Goal: Task Accomplishment & Management: Use online tool/utility

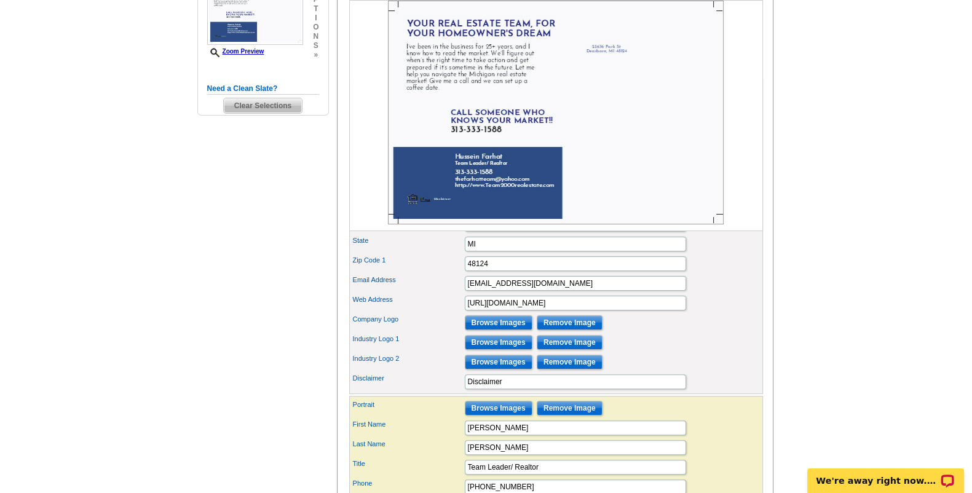
scroll to position [468, 0]
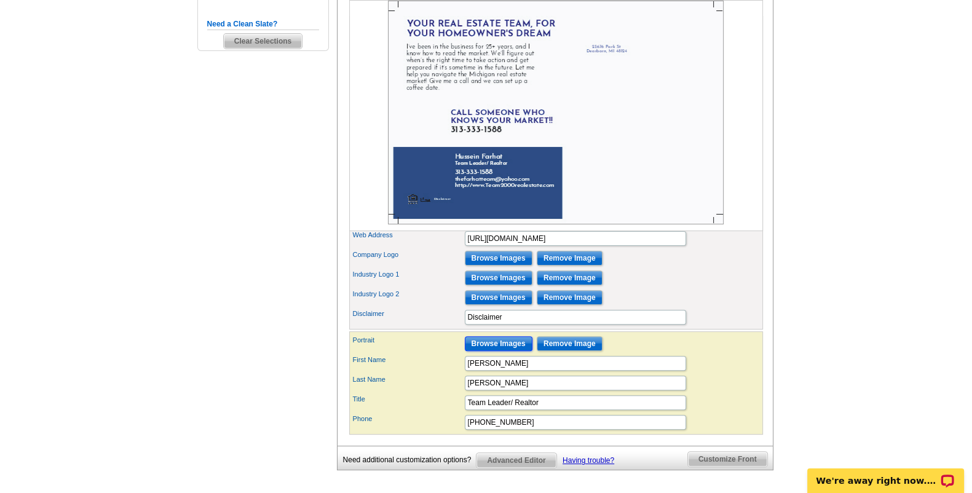
click at [510, 351] on input "Browse Images" at bounding box center [499, 343] width 68 height 15
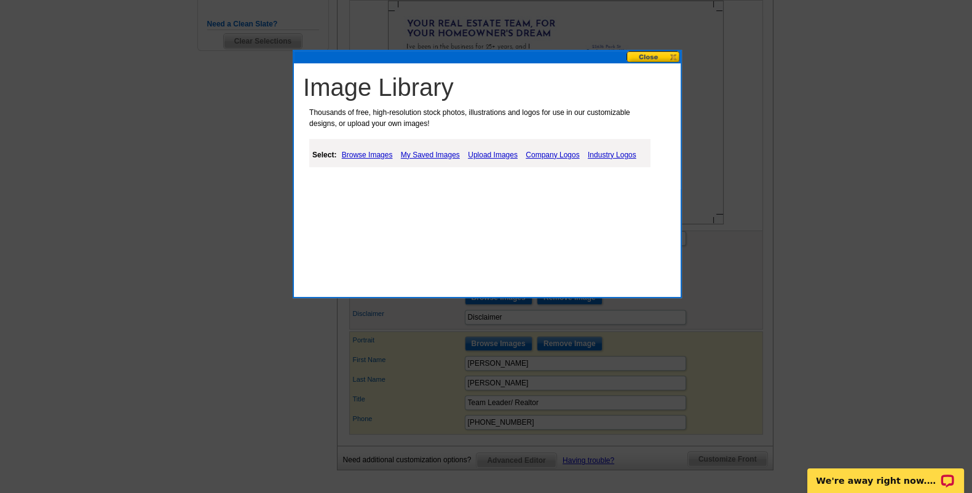
click at [511, 155] on link "Upload Images" at bounding box center [493, 155] width 56 height 15
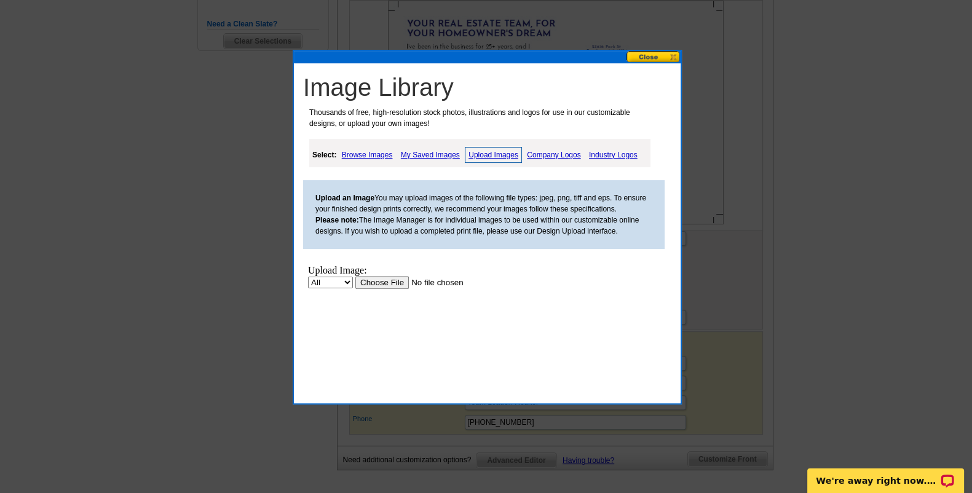
scroll to position [0, 0]
click at [379, 283] on input "file" at bounding box center [433, 281] width 156 height 13
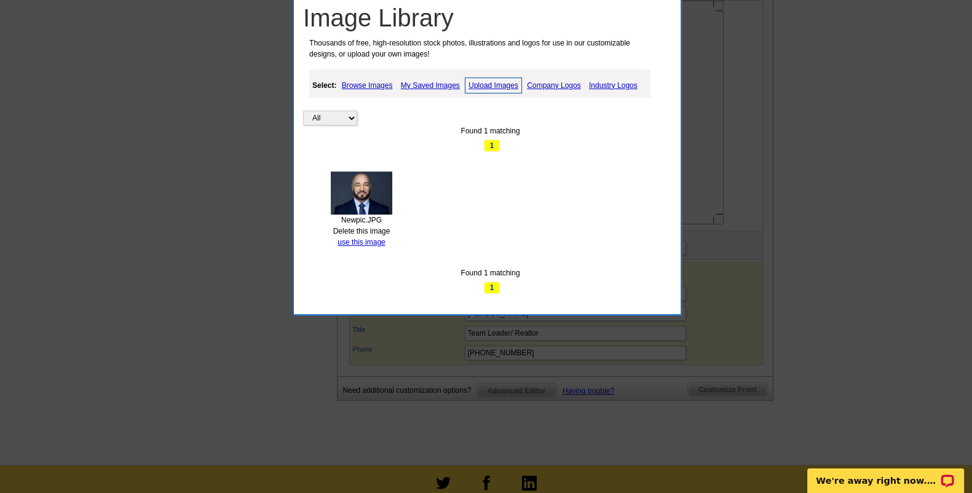
scroll to position [622, 0]
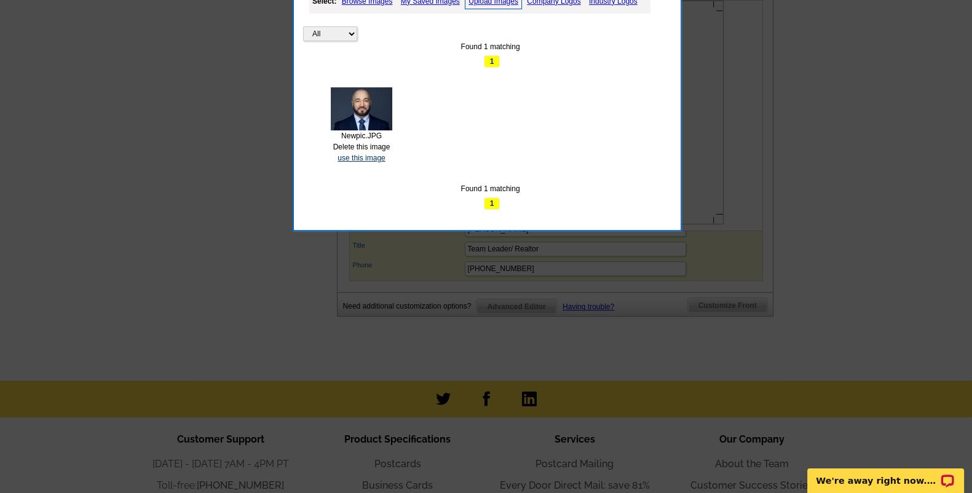
click at [369, 156] on link "use this image" at bounding box center [360, 158] width 47 height 9
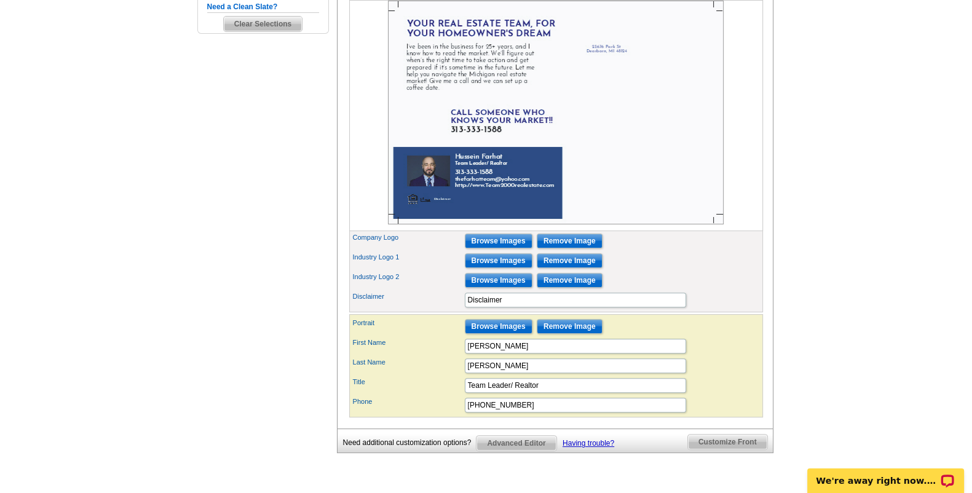
scroll to position [461, 0]
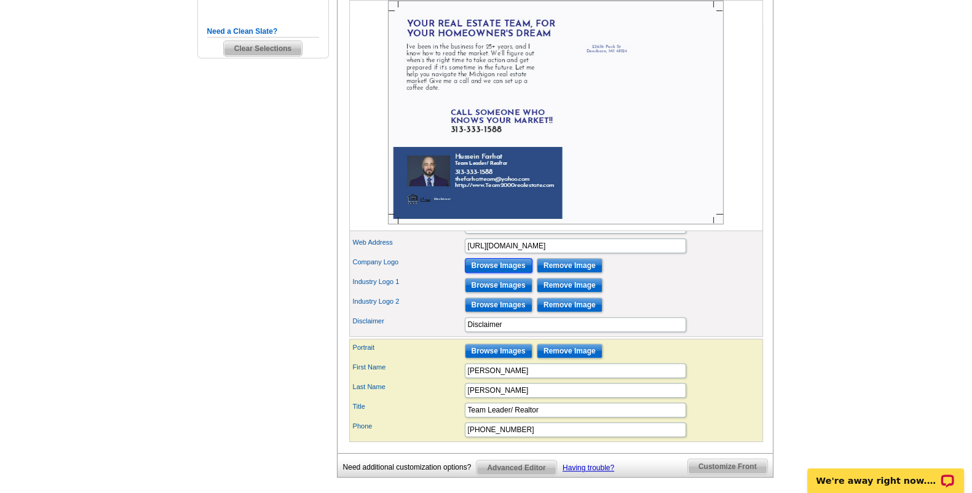
click at [508, 273] on input "Browse Images" at bounding box center [499, 265] width 68 height 15
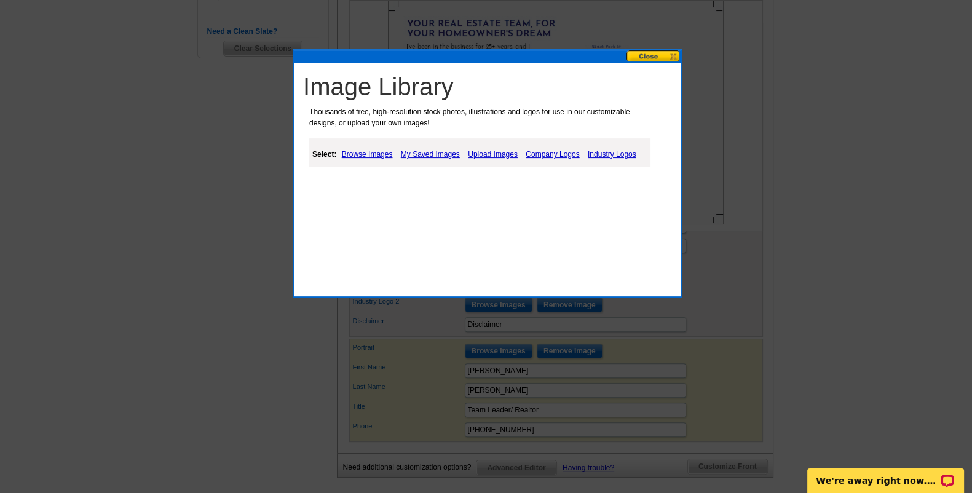
click at [536, 154] on link "Company Logos" at bounding box center [552, 154] width 60 height 15
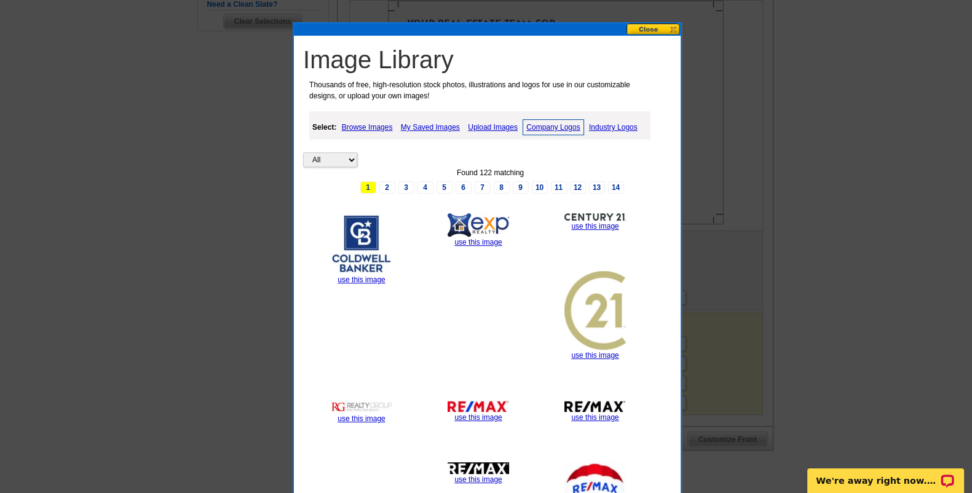
scroll to position [563, 0]
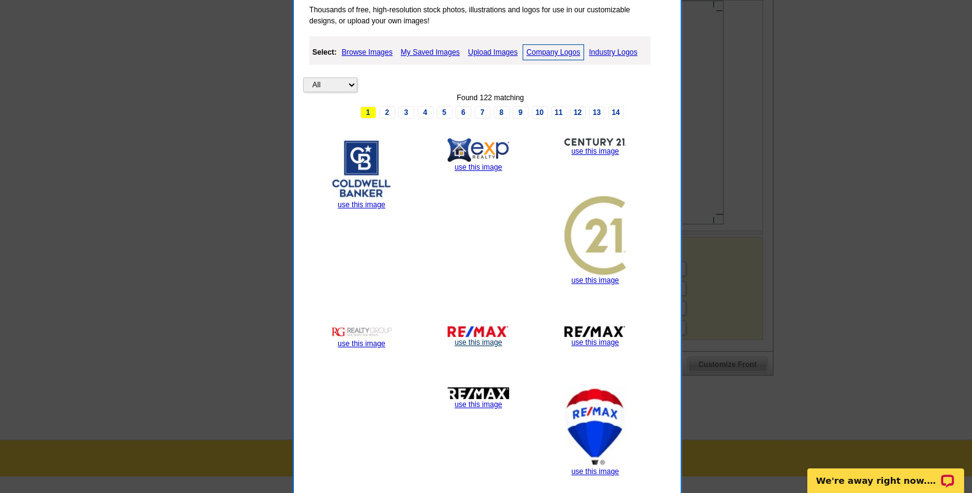
click at [476, 340] on link "use this image" at bounding box center [477, 342] width 47 height 9
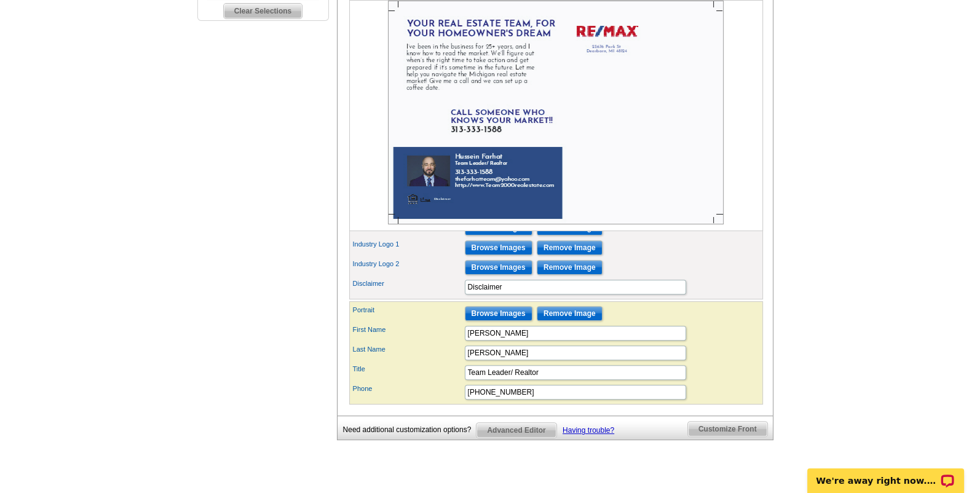
scroll to position [512, 0]
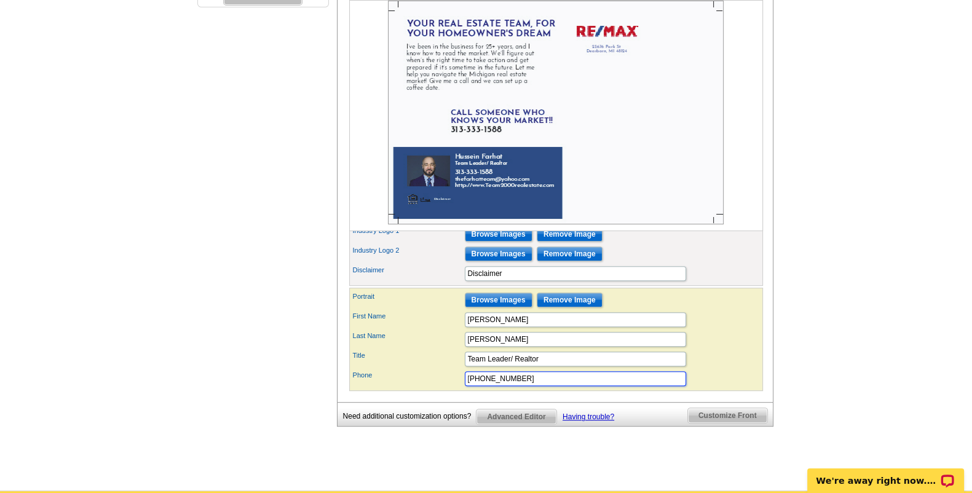
drag, startPoint x: 530, startPoint y: 394, endPoint x: 478, endPoint y: 394, distance: 51.6
click at [478, 386] on input "[PHONE_NUMBER]" at bounding box center [575, 378] width 221 height 15
click at [526, 386] on input "[PHONE_NUMBER]" at bounding box center [575, 378] width 221 height 15
type input "[PHONE_NUMBER] Office: [PHONE_NUMBER]"
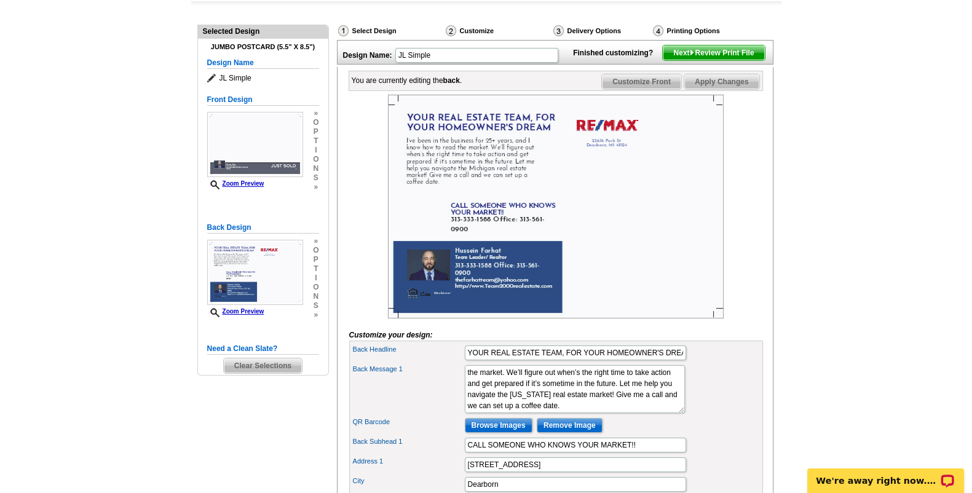
scroll to position [0, 0]
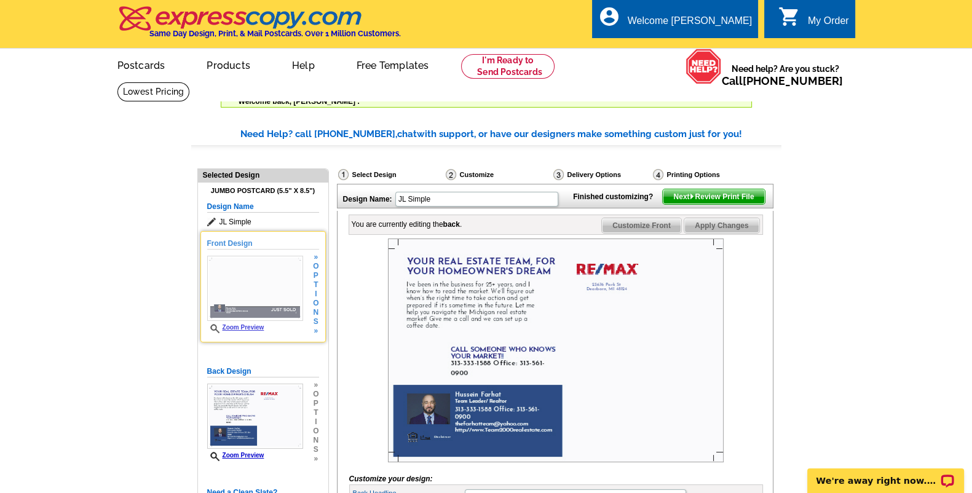
click at [278, 296] on img at bounding box center [255, 288] width 96 height 65
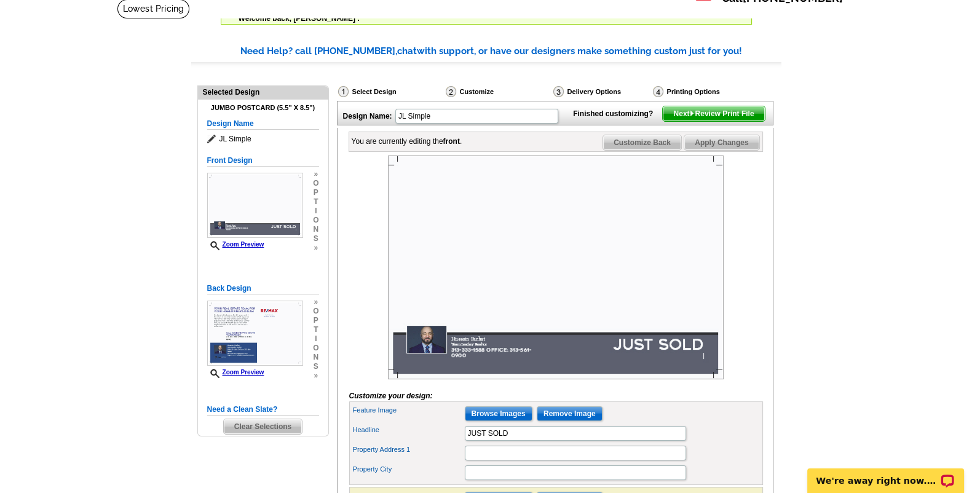
scroll to position [153, 0]
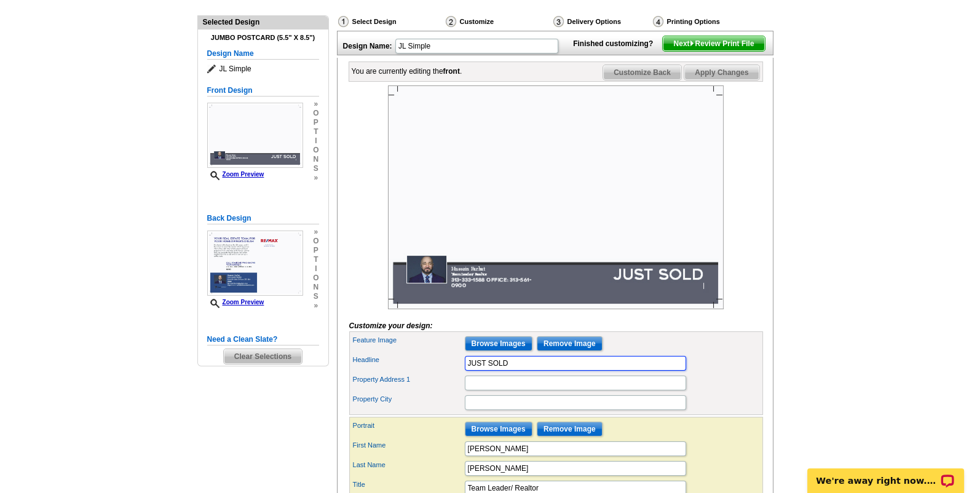
drag, startPoint x: 534, startPoint y: 380, endPoint x: 459, endPoint y: 384, distance: 75.1
click at [459, 373] on div "Headline JUST SOLD" at bounding box center [556, 363] width 409 height 20
type input "P"
type input "PLEASE CONTACT OUR OFFICE TO CONFIRM THE OCCUPANCY STATUS FOR YOUR LENDER"
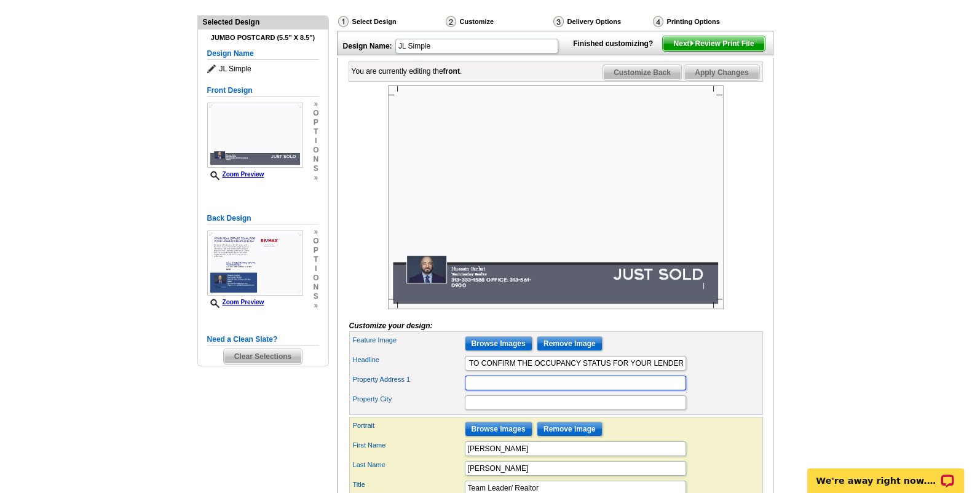
scroll to position [0, 0]
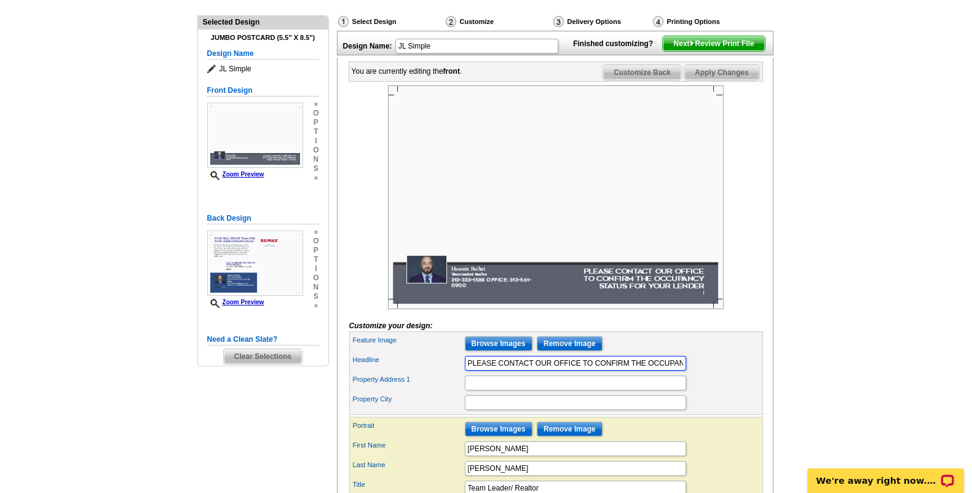
click at [679, 371] on input "PLEASE CONTACT OUR OFFICE TO CONFIRM THE OCCUPANCY STATUS FOR YOUR LENDER" at bounding box center [575, 363] width 221 height 15
click at [543, 390] on input "Property Address 1" at bounding box center [575, 383] width 221 height 15
click at [839, 366] on main "Need Help? call [PHONE_NUMBER], chat with support, or have our designers make s…" at bounding box center [486, 288] width 972 height 664
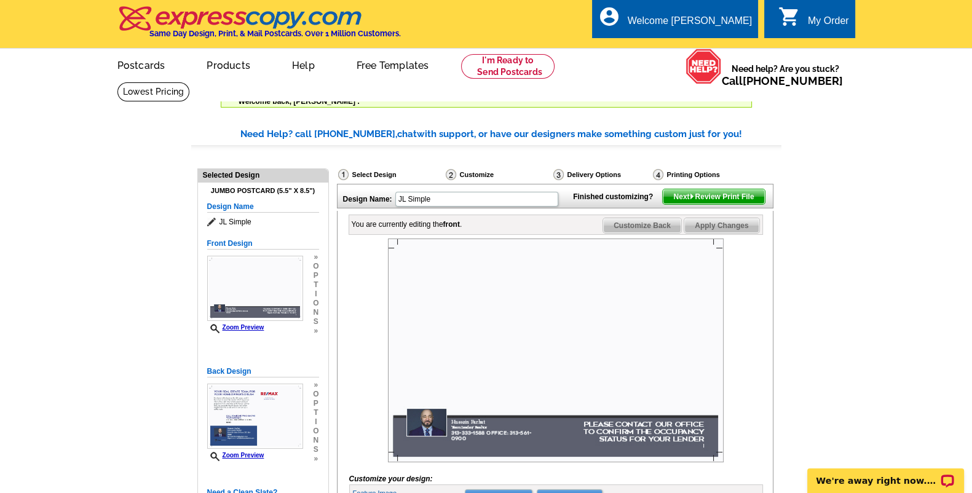
click at [680, 204] on span "Next Review Print File" at bounding box center [713, 196] width 101 height 15
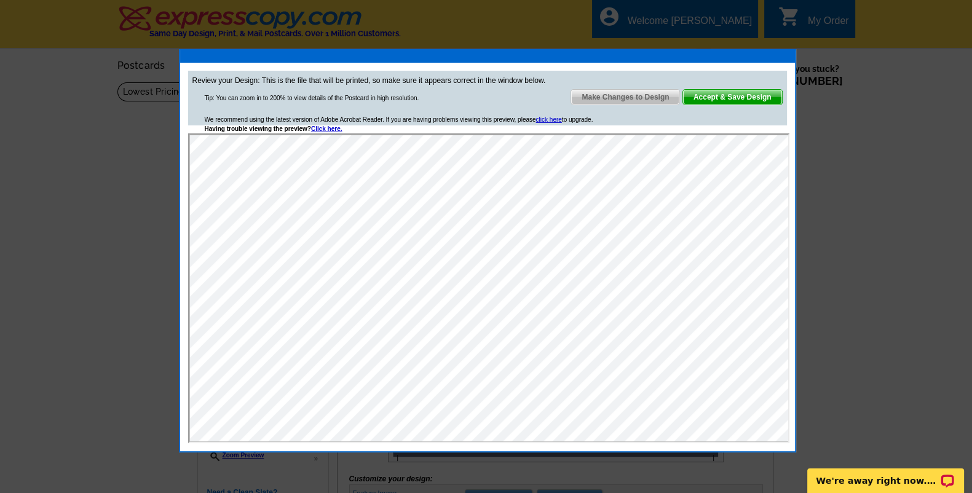
click at [711, 100] on span "Accept & Save Design" at bounding box center [732, 97] width 99 height 15
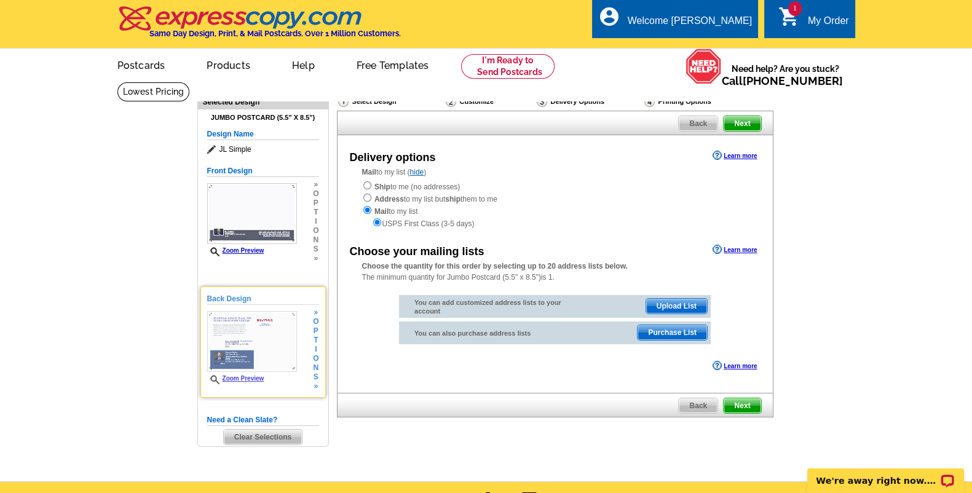
click at [244, 313] on img at bounding box center [252, 341] width 90 height 61
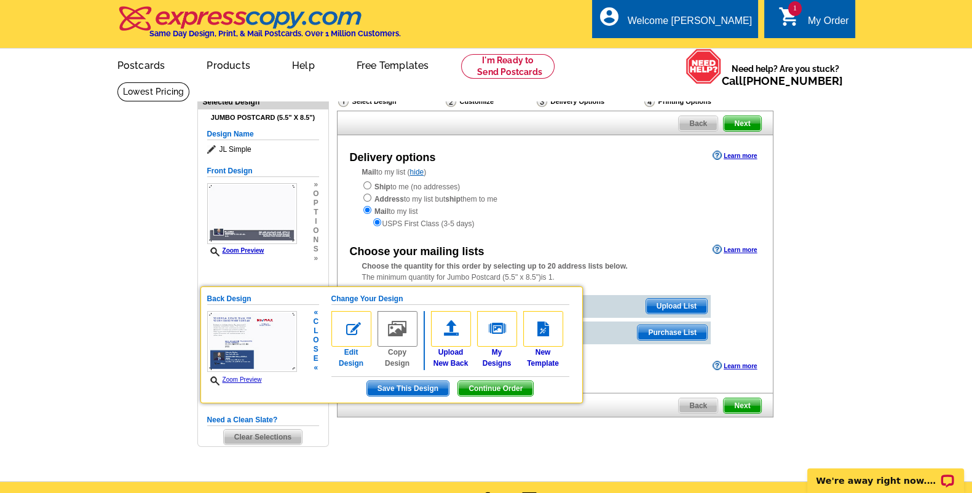
click at [352, 332] on img at bounding box center [351, 329] width 40 height 36
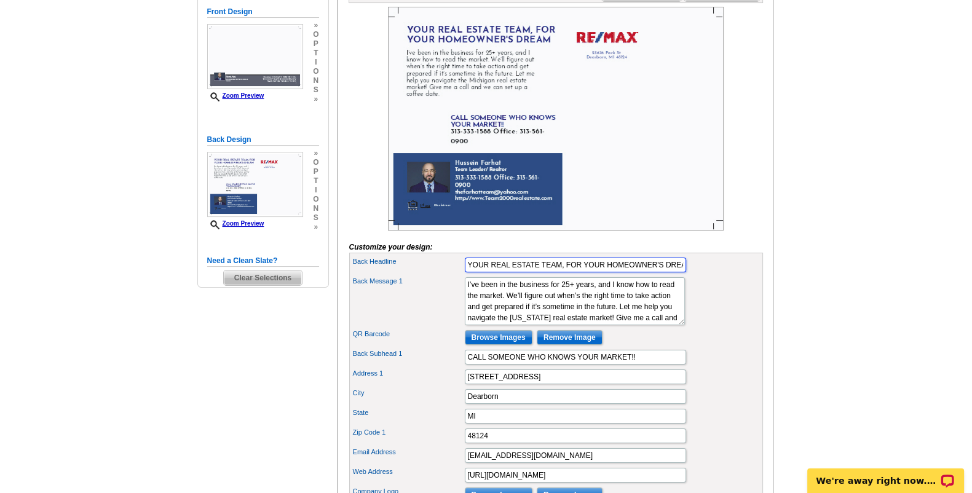
scroll to position [0, 9]
drag, startPoint x: 468, startPoint y: 285, endPoint x: 717, endPoint y: 296, distance: 249.2
click at [717, 296] on div "Back Headline YOUR REAL ESTATE TEAM, FOR YOUR HOMEOWNER'S DREAM Back Message 1 …" at bounding box center [556, 409] width 414 height 313
type input "OCCUPANCY"
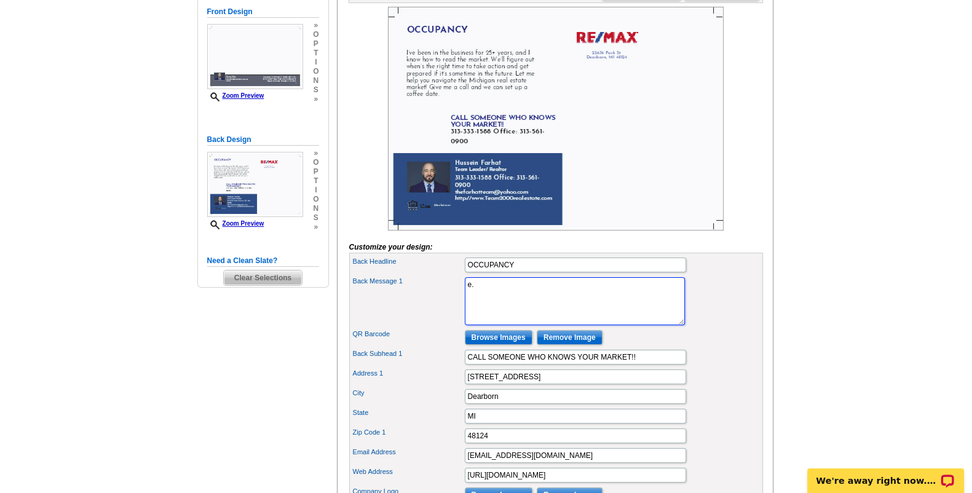
type textarea "."
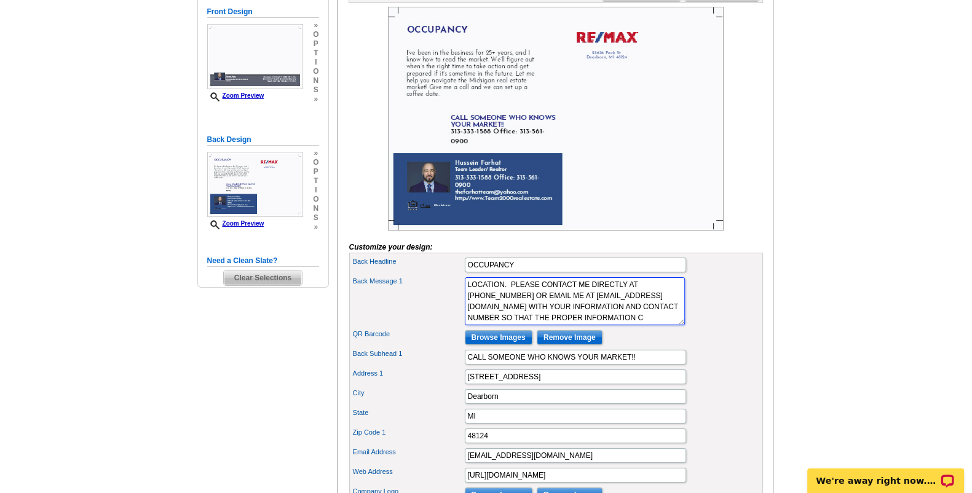
scroll to position [41, 0]
type textarea "DEAR OCCUPANT(S), WE HAVE BEEN REQUESTED BY YOUR LENDER TO CONDUCT OCCUPANCY AT…"
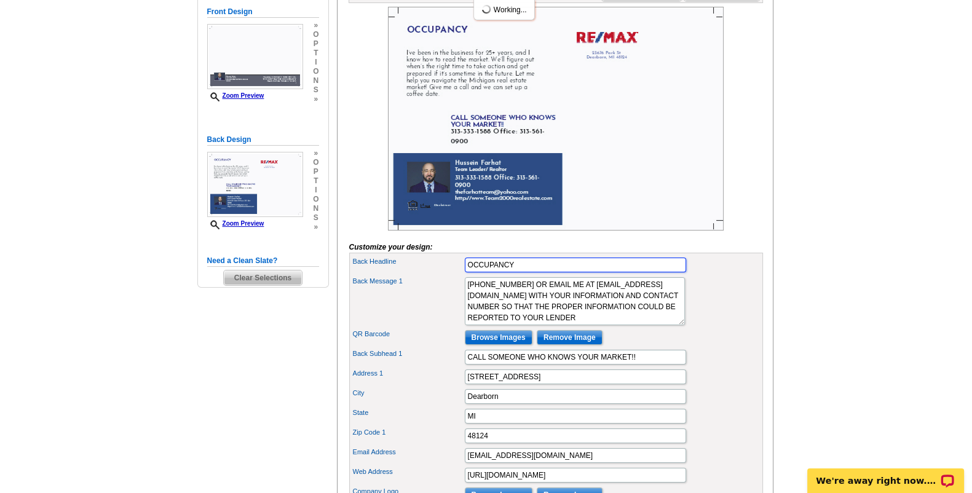
click at [539, 272] on input "OCCUPANCY" at bounding box center [575, 265] width 221 height 15
type input "OCCUPANCY CHECK REQUEST"
click at [758, 257] on form "Customize your design: Feature Image Browse Images Remove Image Headline PLEASE…" at bounding box center [556, 339] width 414 height 664
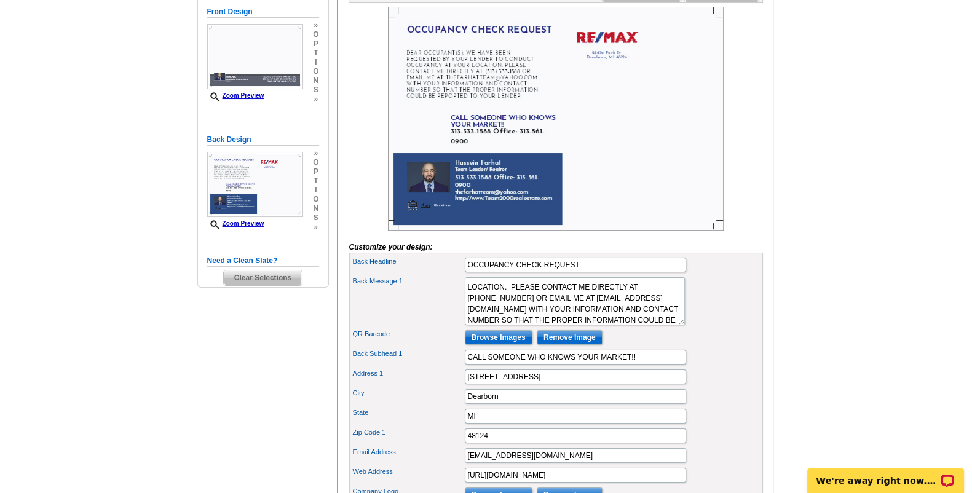
scroll to position [0, 0]
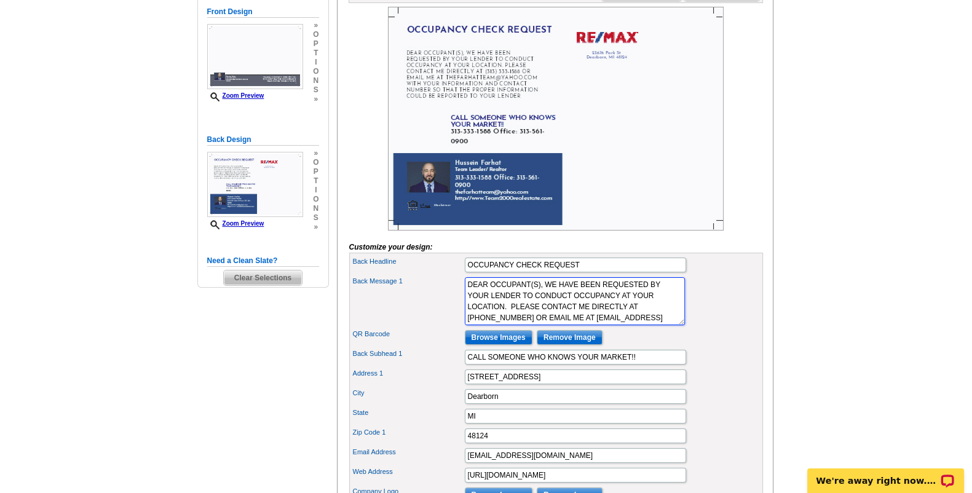
click at [538, 302] on textarea "I’ve been in the business for 25+ years, and I know how to read the market. We’…" at bounding box center [575, 301] width 220 height 48
drag, startPoint x: 519, startPoint y: 315, endPoint x: 467, endPoint y: 318, distance: 52.3
click at [467, 318] on textarea "I’ve been in the business for 25+ years, and I know how to read the market. We’…" at bounding box center [575, 301] width 220 height 48
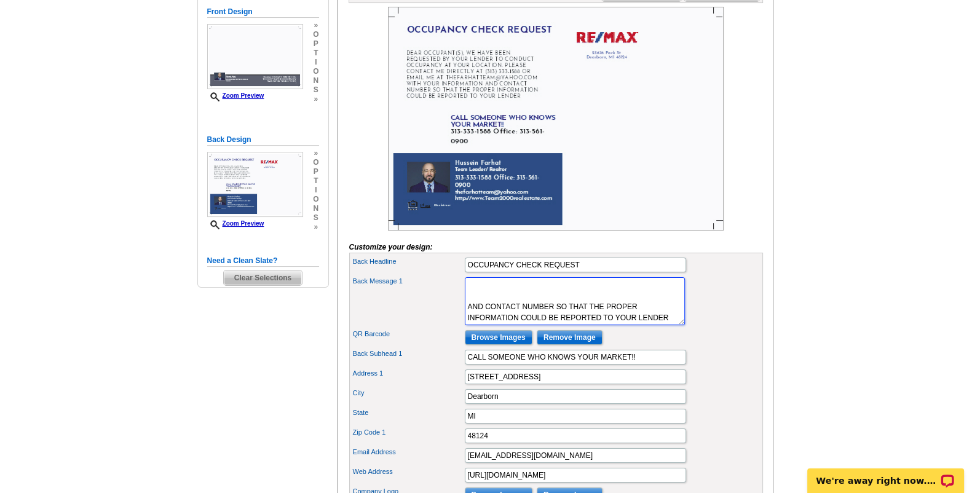
drag, startPoint x: 503, startPoint y: 340, endPoint x: 448, endPoint y: 315, distance: 60.8
click at [448, 315] on div "Back Message 1 I’ve been in the business for 25+ years, and I know how to read …" at bounding box center [556, 301] width 409 height 53
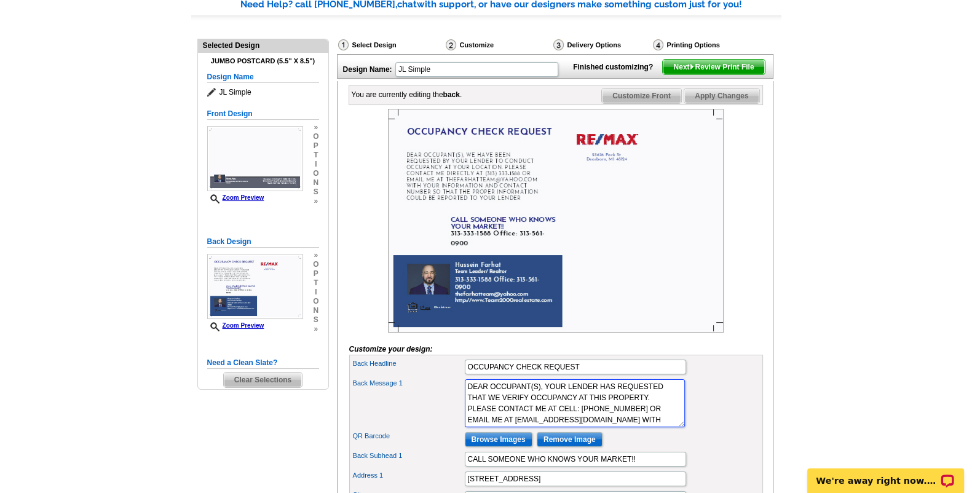
scroll to position [102, 0]
click at [530, 428] on textarea "I’ve been in the business for 25+ years, and I know how to read the market. We’…" at bounding box center [575, 404] width 220 height 48
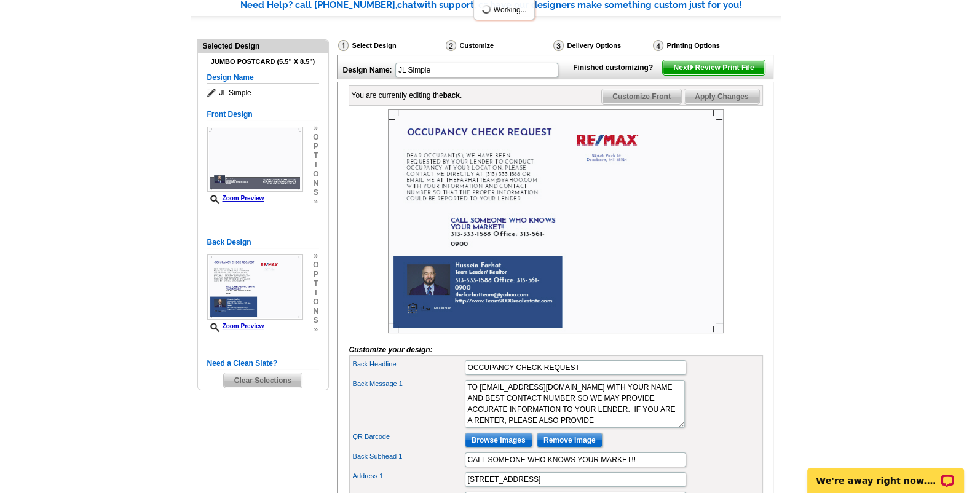
click at [766, 310] on div "You are currently editing the back . Customize Front Customize Back Apply Chang…" at bounding box center [555, 433] width 436 height 703
drag, startPoint x: 526, startPoint y: 444, endPoint x: 540, endPoint y: 447, distance: 15.0
click at [540, 430] on div "Back Message 1 I’ve been in the business for 25+ years, and I know how to read …" at bounding box center [556, 403] width 409 height 53
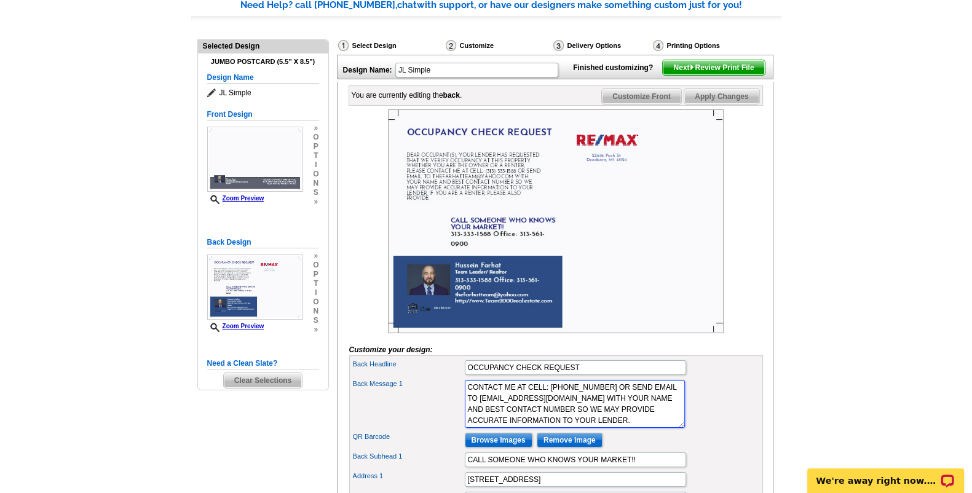
scroll to position [66, 0]
type textarea "DEAR OCCUPANT(S), YOUR LENDER HAS REQUESTED THAT WE VERIFY OCCUPANCY AT THIS PR…"
click at [743, 292] on div at bounding box center [556, 221] width 414 height 224
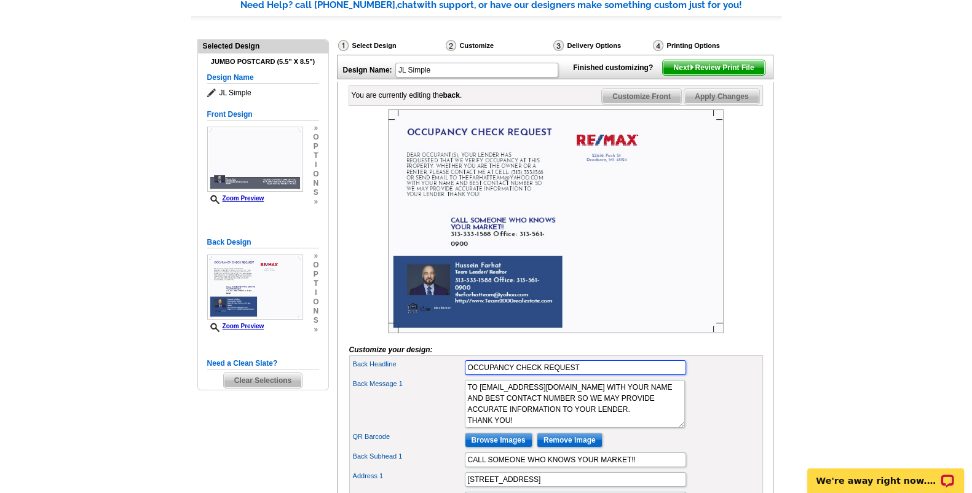
drag, startPoint x: 581, startPoint y: 388, endPoint x: 446, endPoint y: 381, distance: 135.4
click at [446, 377] on div "Back Headline OCCUPANCY CHECK REQUEST" at bounding box center [556, 368] width 409 height 20
type input "A"
type input "OCCUPANCY CONFIRMATION REQUEST"
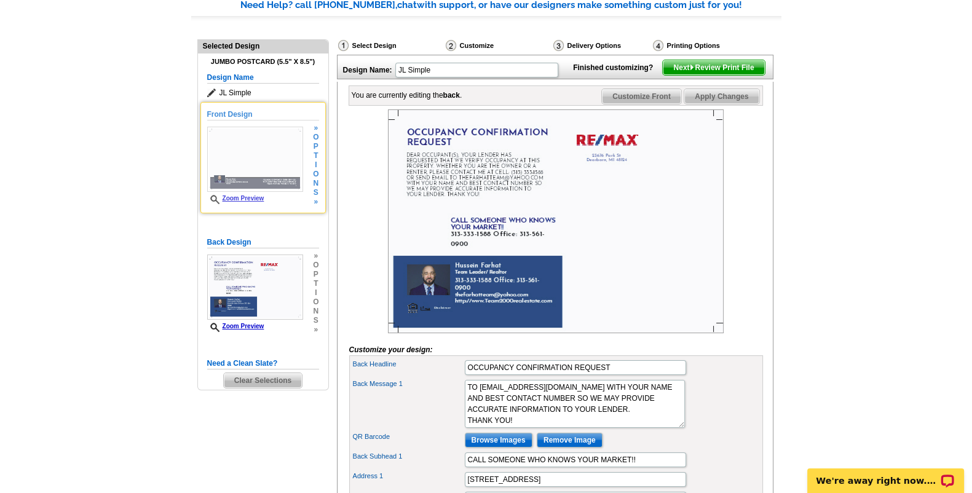
click at [224, 138] on img at bounding box center [255, 159] width 96 height 65
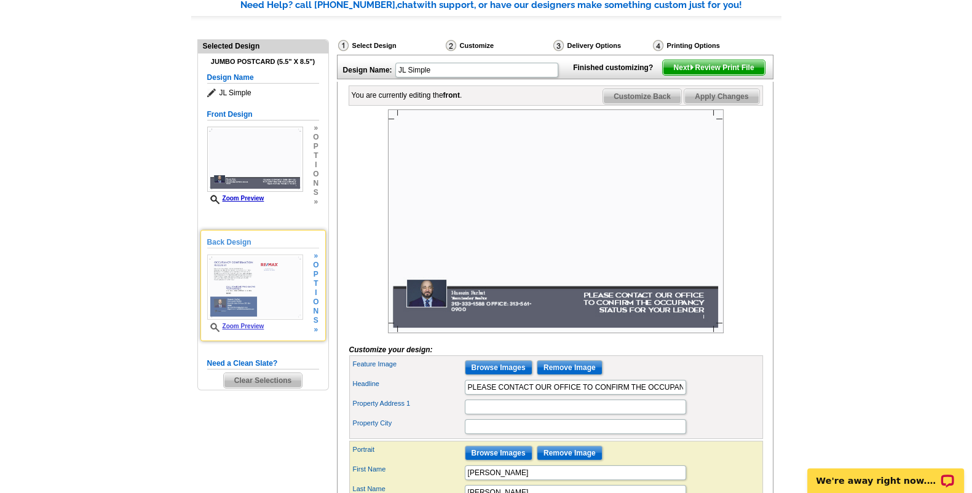
click at [237, 283] on img at bounding box center [255, 286] width 96 height 65
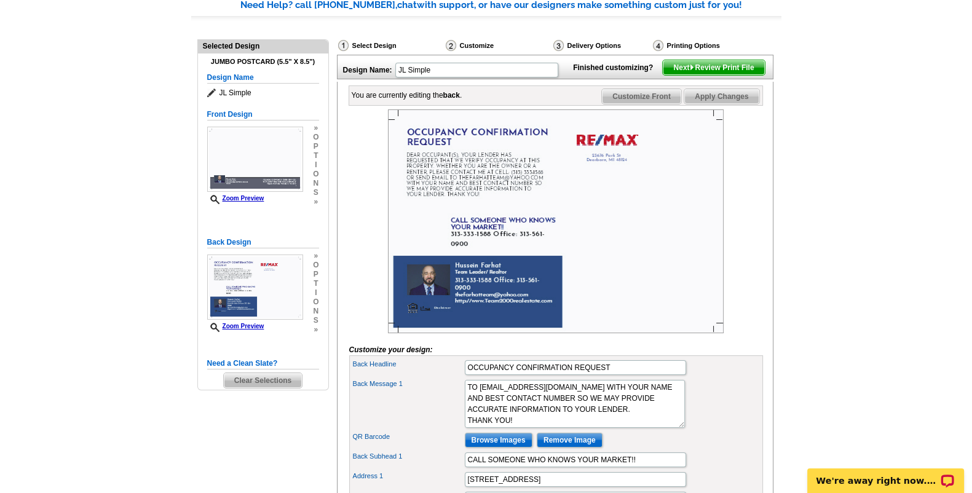
click at [723, 75] on span "Next Review Print File" at bounding box center [713, 67] width 101 height 15
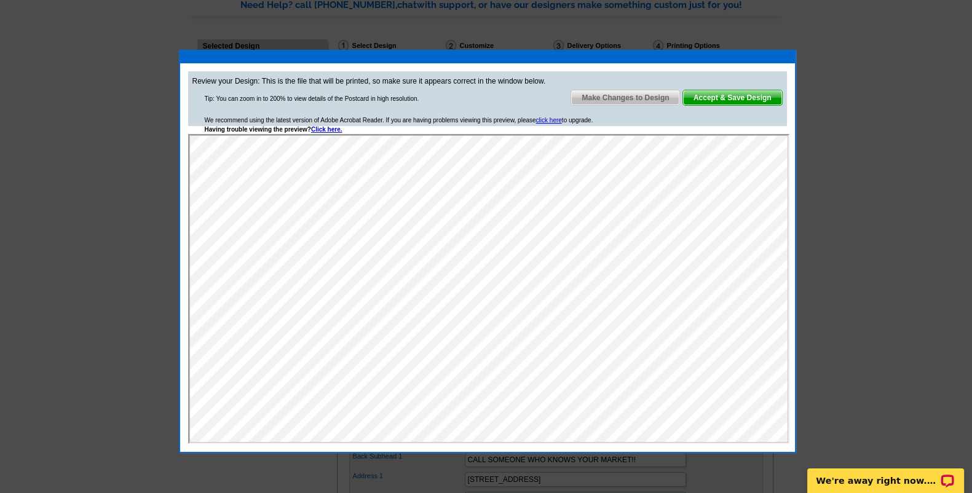
scroll to position [0, 0]
